Goal: Check status: Check status

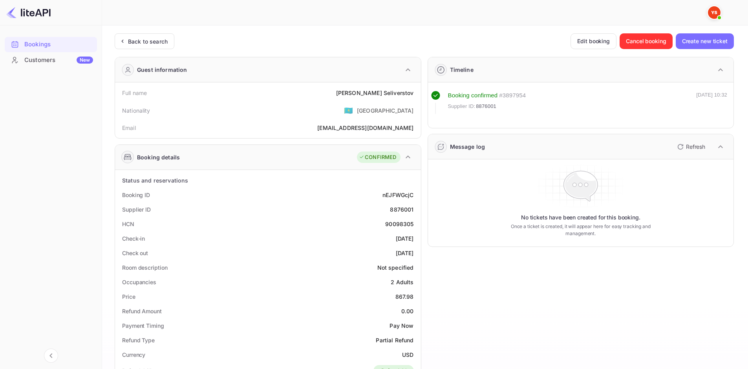
click at [147, 47] on div "Back to search" at bounding box center [145, 41] width 60 height 16
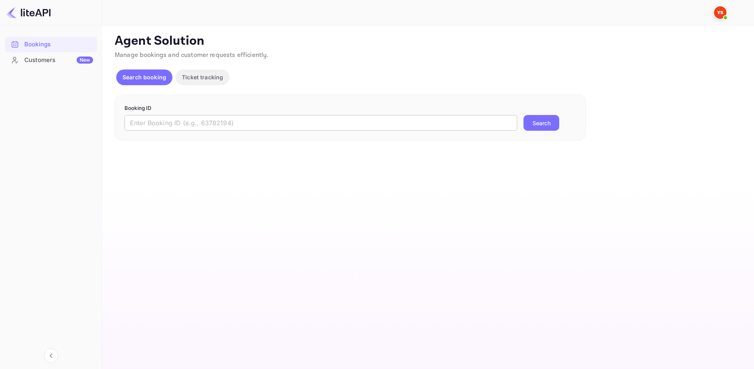
click at [228, 125] on input "text" at bounding box center [320, 123] width 392 height 16
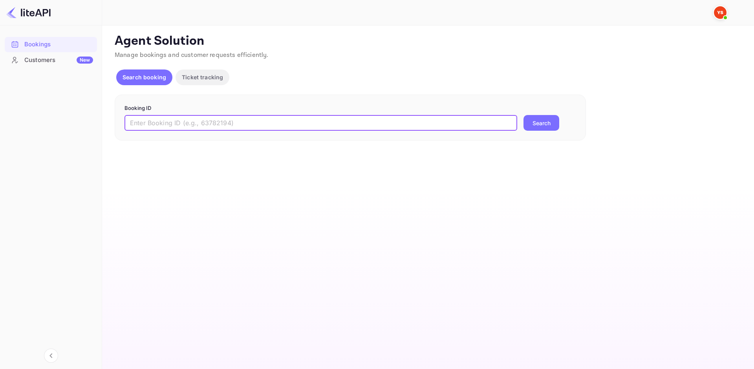
paste input "9065528"
type input "9065528"
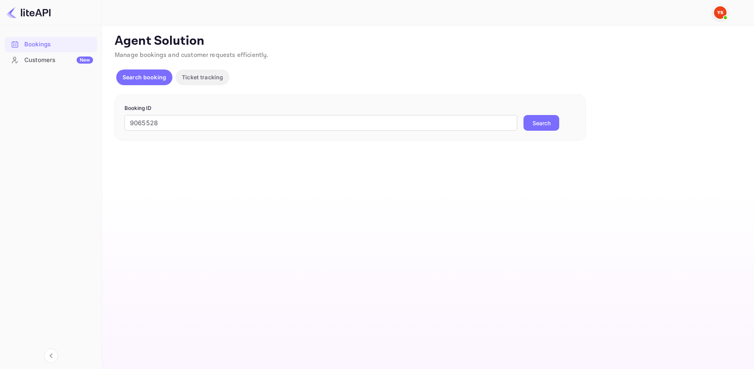
click at [529, 123] on button "Search" at bounding box center [541, 123] width 36 height 16
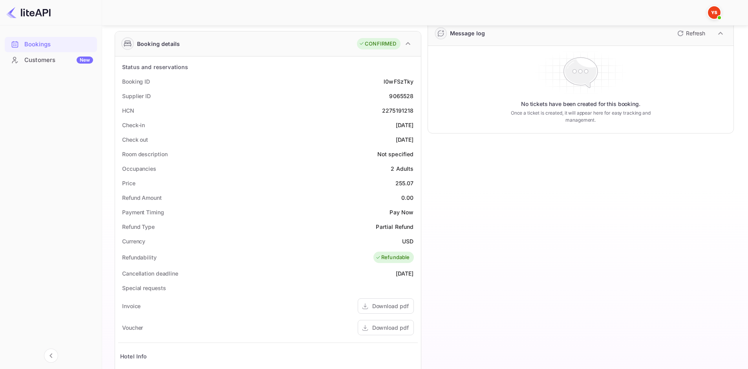
scroll to position [235, 0]
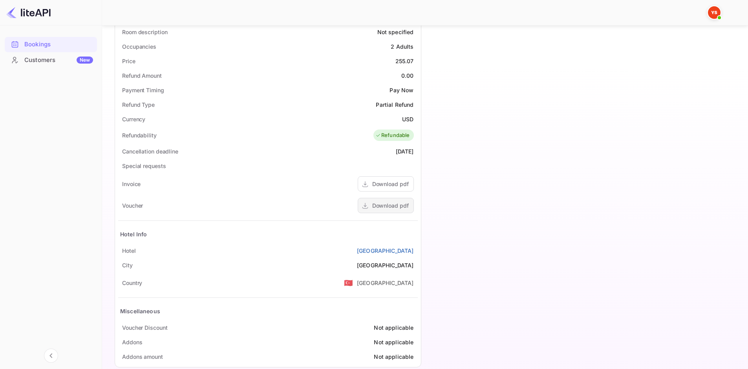
click at [402, 210] on div "Download pdf" at bounding box center [386, 205] width 56 height 15
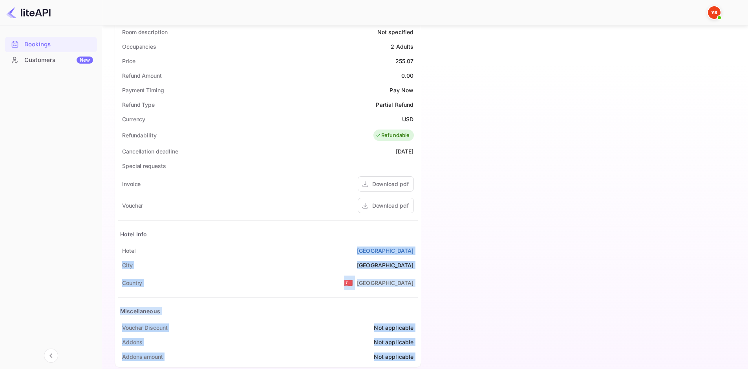
drag, startPoint x: 398, startPoint y: 251, endPoint x: 425, endPoint y: 251, distance: 26.7
click at [425, 251] on div "Guest information Full name [PERSON_NAME] Nationality 🇰🇿 [DEMOGRAPHIC_DATA] Ema…" at bounding box center [420, 94] width 625 height 558
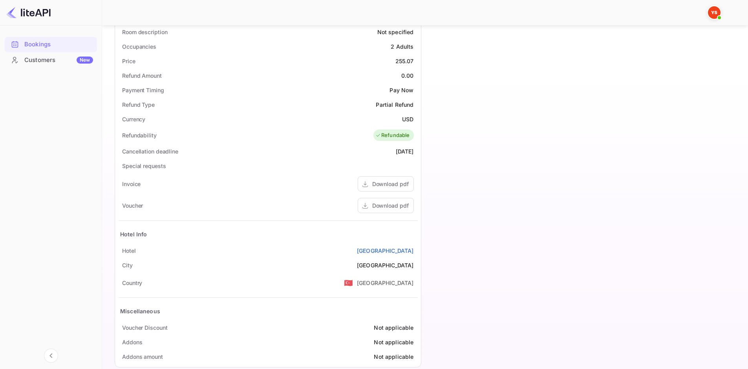
click at [400, 237] on div "Hotel Info" at bounding box center [267, 234] width 299 height 18
drag, startPoint x: 391, startPoint y: 250, endPoint x: 397, endPoint y: 252, distance: 5.6
click at [397, 252] on div "[GEOGRAPHIC_DATA]" at bounding box center [267, 250] width 299 height 15
copy link "Dila"
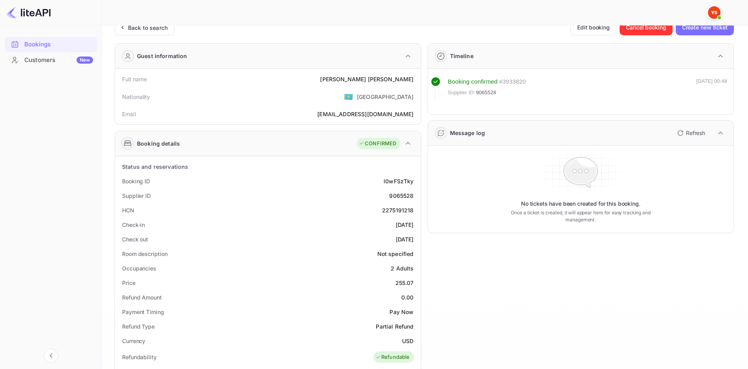
scroll to position [0, 0]
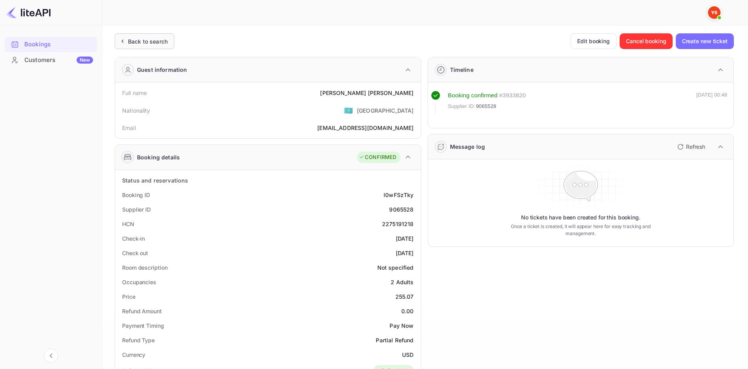
click at [140, 43] on div "Back to search" at bounding box center [148, 41] width 40 height 8
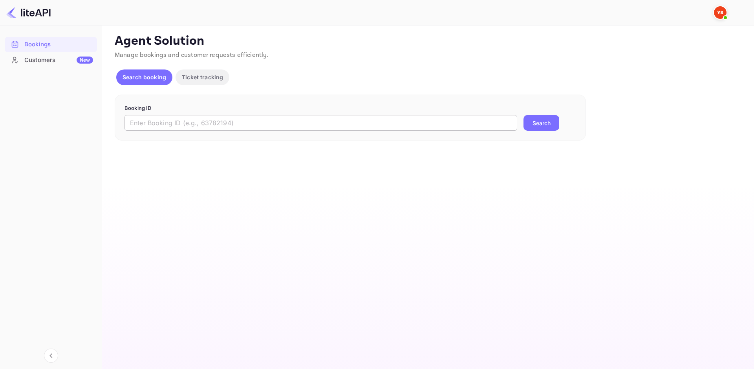
click at [185, 120] on input "text" at bounding box center [320, 123] width 392 height 16
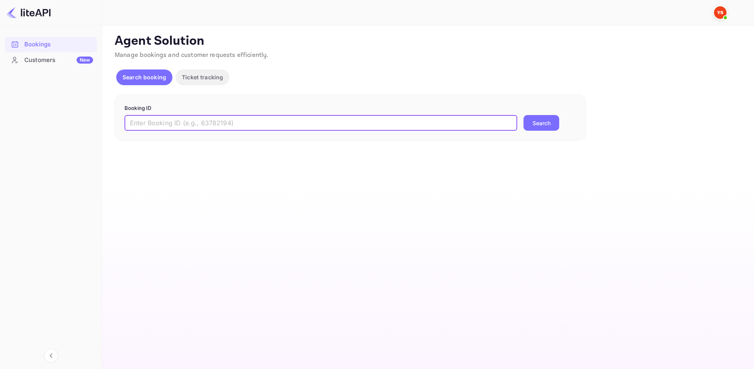
paste input "7063278"
type input "7063278"
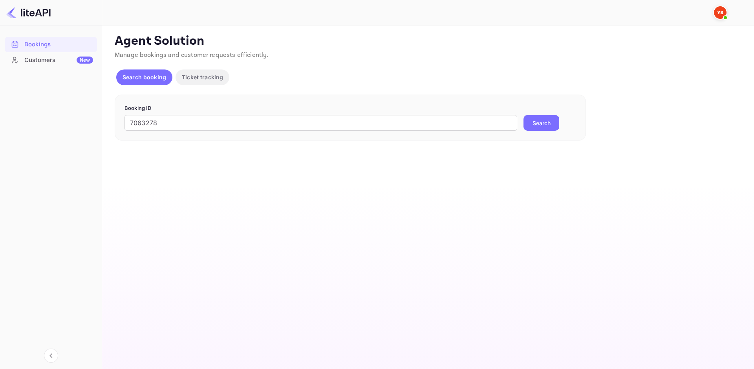
click at [553, 118] on button "Search" at bounding box center [541, 123] width 36 height 16
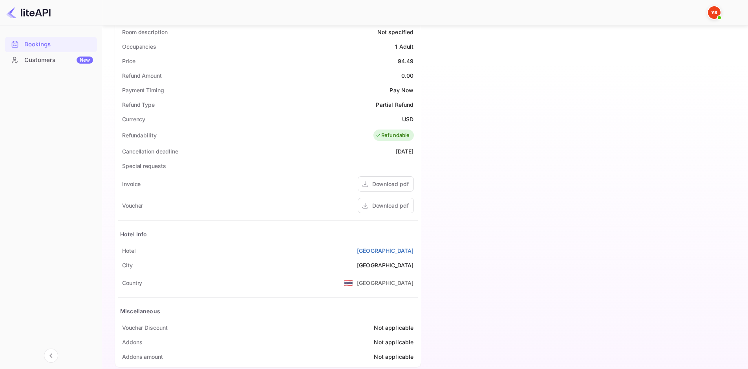
scroll to position [249, 0]
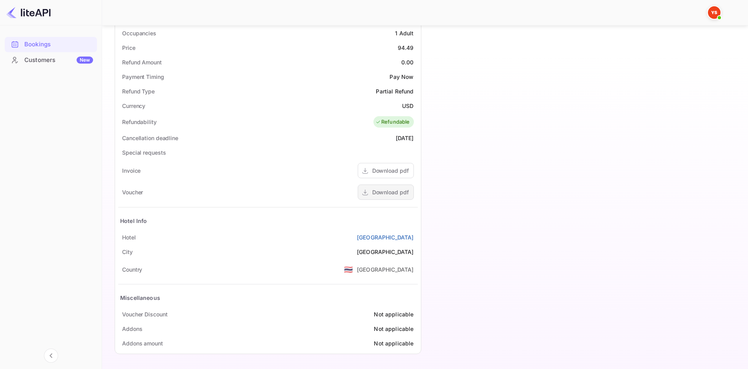
click at [391, 193] on div "Download pdf" at bounding box center [390, 192] width 36 height 8
